Goal: Transaction & Acquisition: Purchase product/service

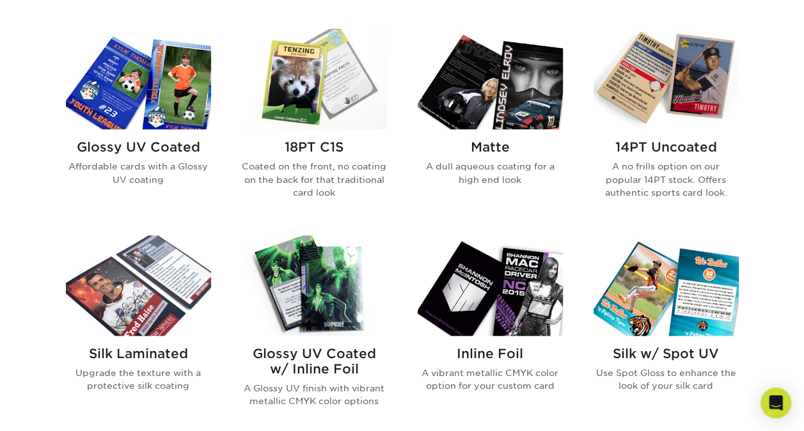
scroll to position [617, 0]
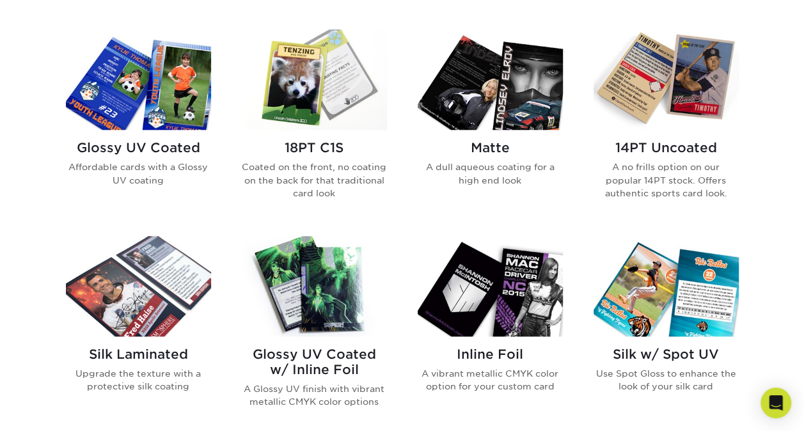
click at [168, 88] on img at bounding box center [138, 79] width 145 height 100
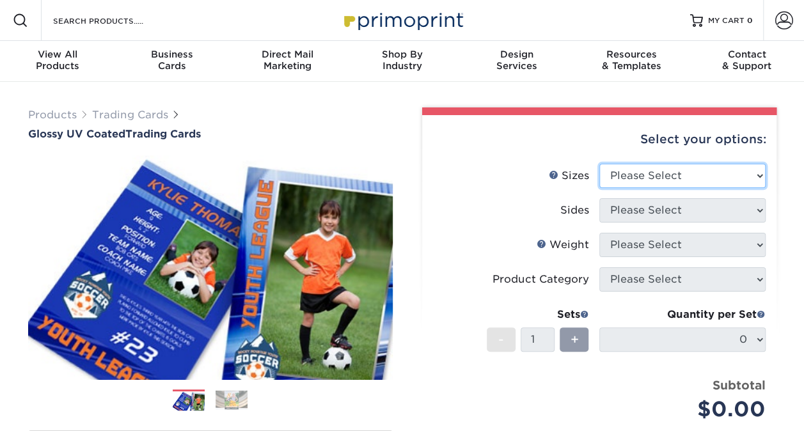
click at [654, 175] on select "Please Select 2.5" x 3.5"" at bounding box center [682, 176] width 166 height 24
select select "2.50x3.50"
click at [599, 164] on select "Please Select 2.5" x 3.5"" at bounding box center [682, 176] width 166 height 24
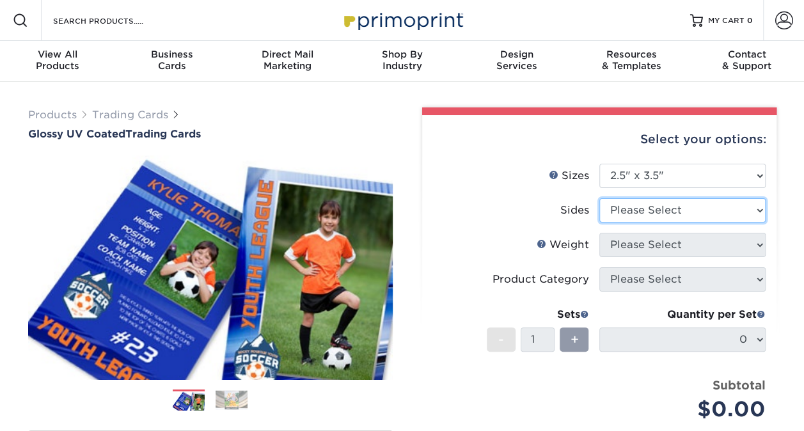
click at [666, 214] on select "Please Select Print Both Sides Print Front Only" at bounding box center [682, 210] width 166 height 24
select select "13abbda7-1d64-4f25-8bb2-c179b224825d"
click at [599, 198] on select "Please Select Print Both Sides Print Front Only" at bounding box center [682, 210] width 166 height 24
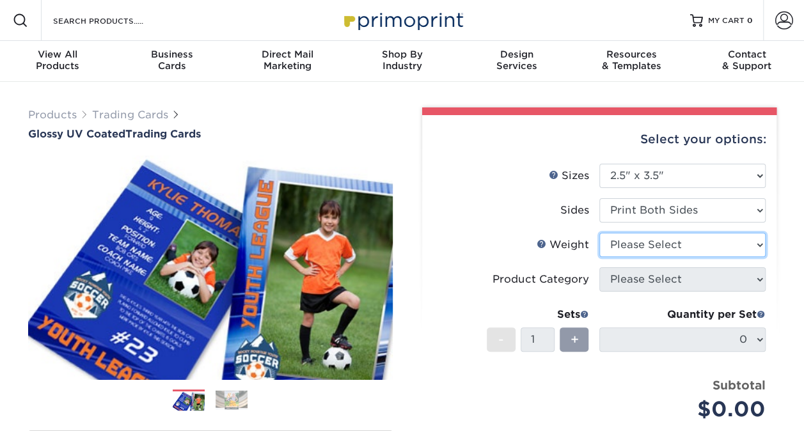
click at [670, 251] on select "Please Select 16PT 14PT 18PT C1S" at bounding box center [682, 245] width 166 height 24
select select "14PT"
click at [599, 233] on select "Please Select 16PT 14PT 18PT C1S" at bounding box center [682, 245] width 166 height 24
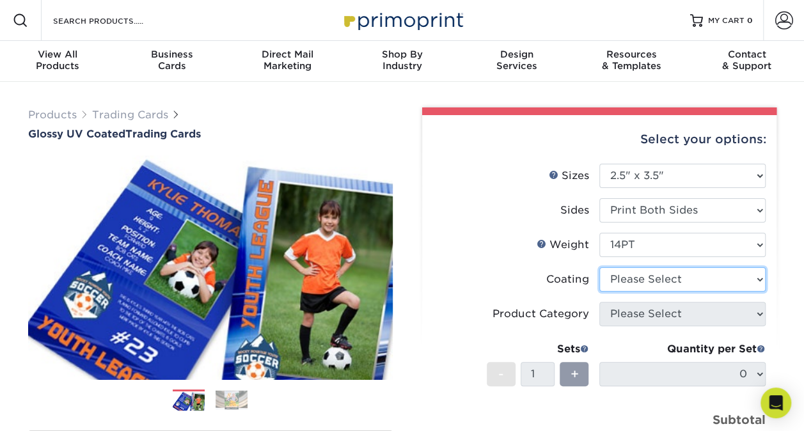
click at [664, 276] on select at bounding box center [682, 279] width 166 height 24
select select "ae367451-b2b8-45df-a344-0f05b6a12993"
click at [599, 267] on select at bounding box center [682, 279] width 166 height 24
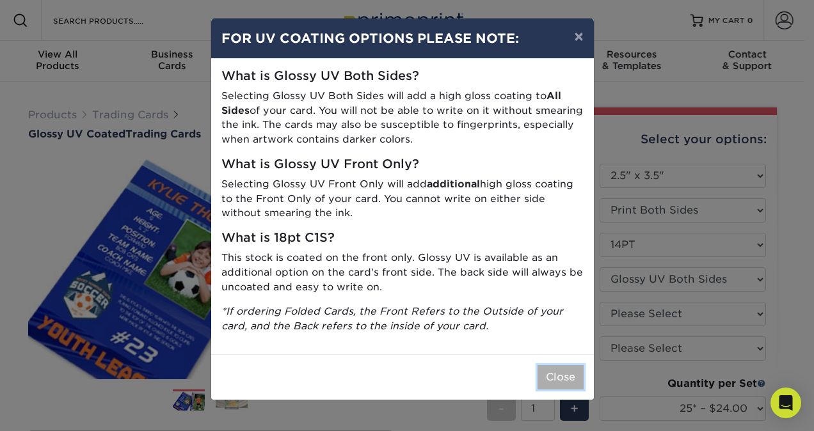
click at [571, 382] on button "Close" at bounding box center [560, 377] width 46 height 24
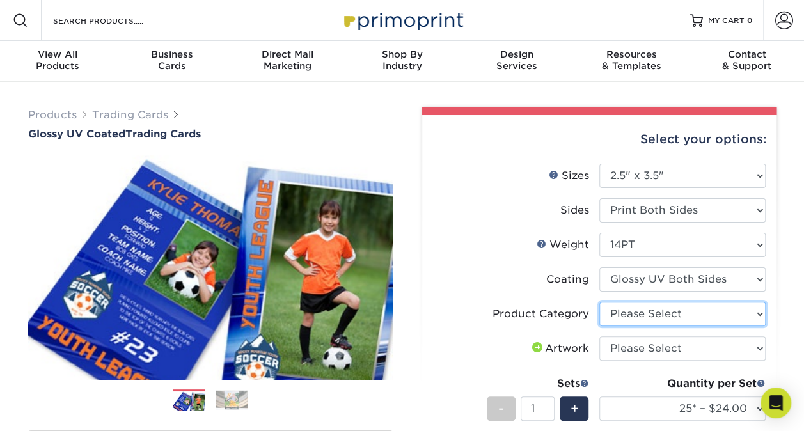
click at [641, 320] on select "Please Select Trading Cards" at bounding box center [682, 314] width 166 height 24
select select "c2f9bce9-36c2-409d-b101-c29d9d031e18"
click at [599, 302] on select "Please Select Trading Cards" at bounding box center [682, 314] width 166 height 24
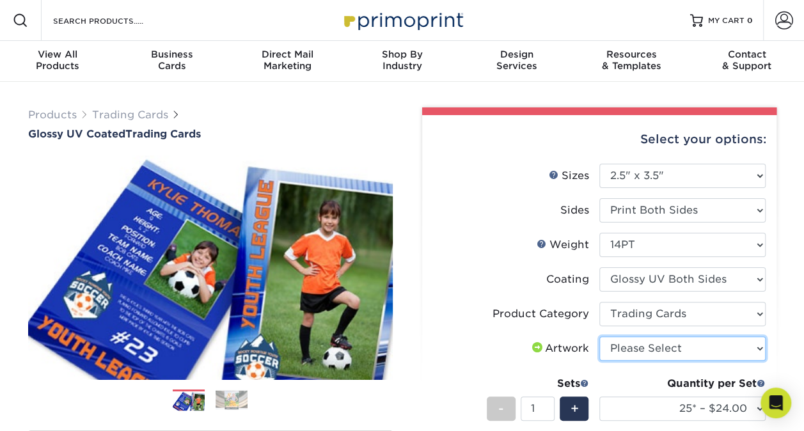
click at [647, 353] on select "Please Select I will upload files I need a design - $100" at bounding box center [682, 348] width 166 height 24
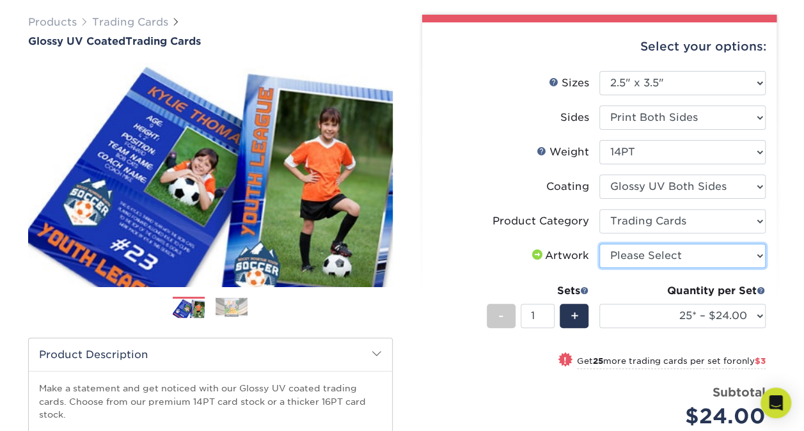
scroll to position [93, 0]
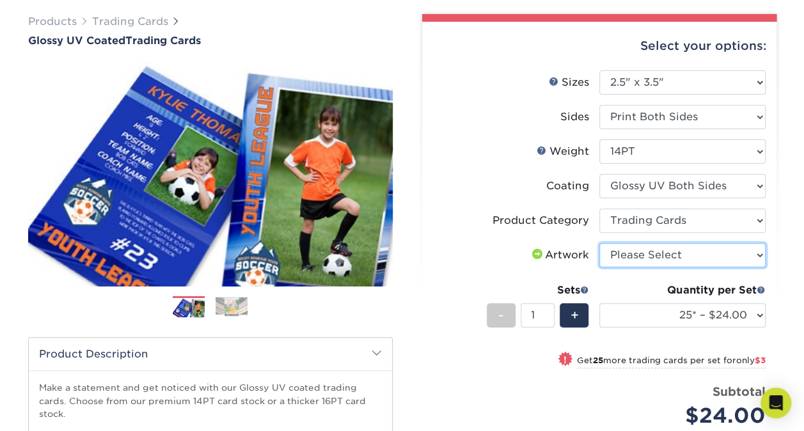
click at [650, 257] on select "Please Select I will upload files I need a design - $100" at bounding box center [682, 255] width 166 height 24
select select "upload"
click at [599, 243] on select "Please Select I will upload files I need a design - $100" at bounding box center [682, 255] width 166 height 24
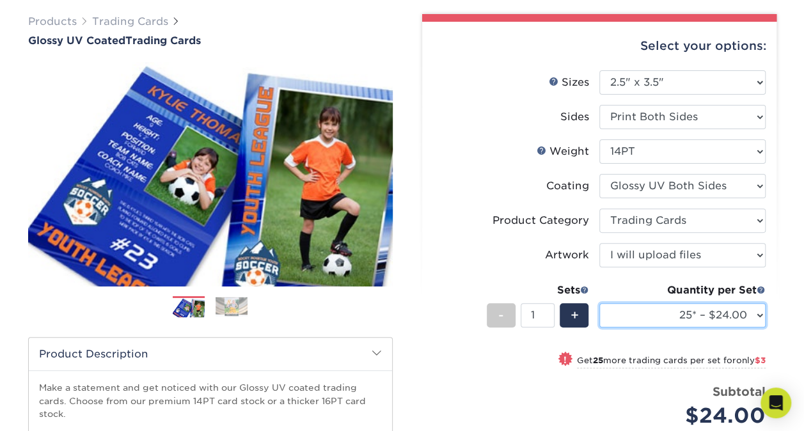
click at [682, 312] on select "25* – $24.00 50* – $27.00 75* – $34.00 100* – $37.00 250* – $48.00 500 – $59.00…" at bounding box center [682, 315] width 166 height 24
click at [423, 348] on div "Select your options: Sizes Help Sizes Please Select 2.5" x 3.5" Sides Please Se…" at bounding box center [599, 316] width 354 height 589
